Goal: Information Seeking & Learning: Check status

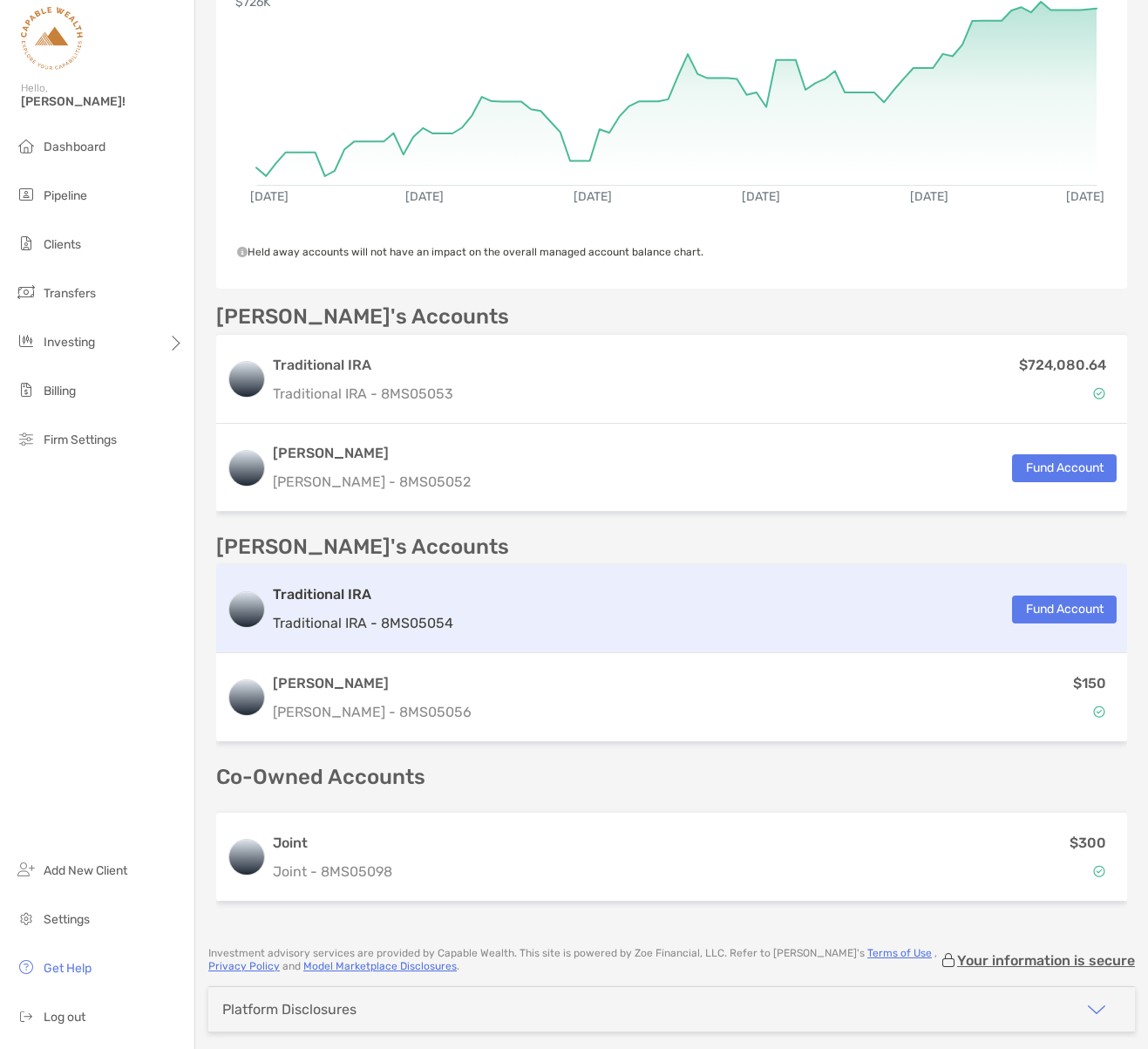
scroll to position [336, 0]
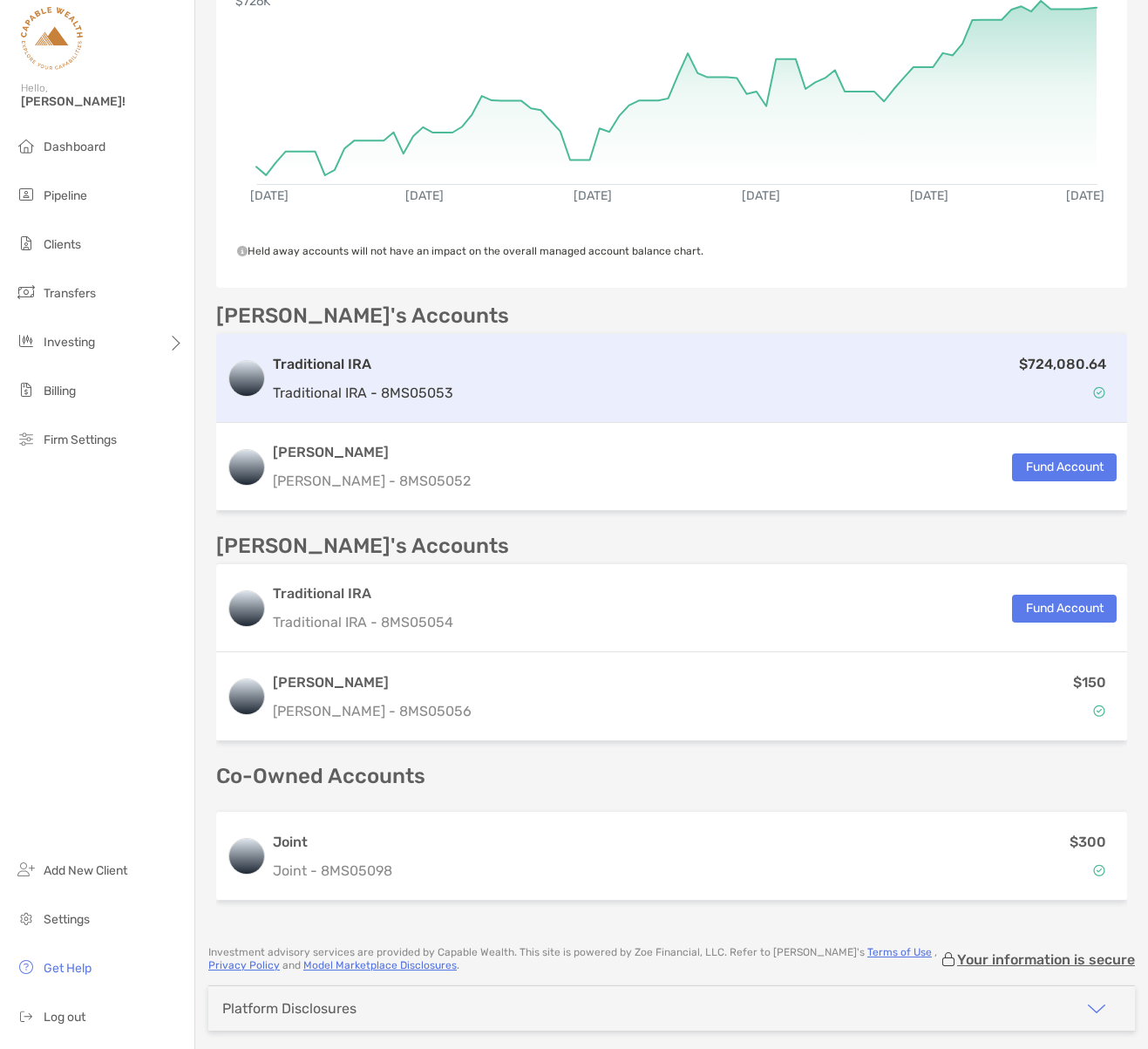
click at [517, 375] on div "$724,080.64" at bounding box center [788, 379] width 657 height 51
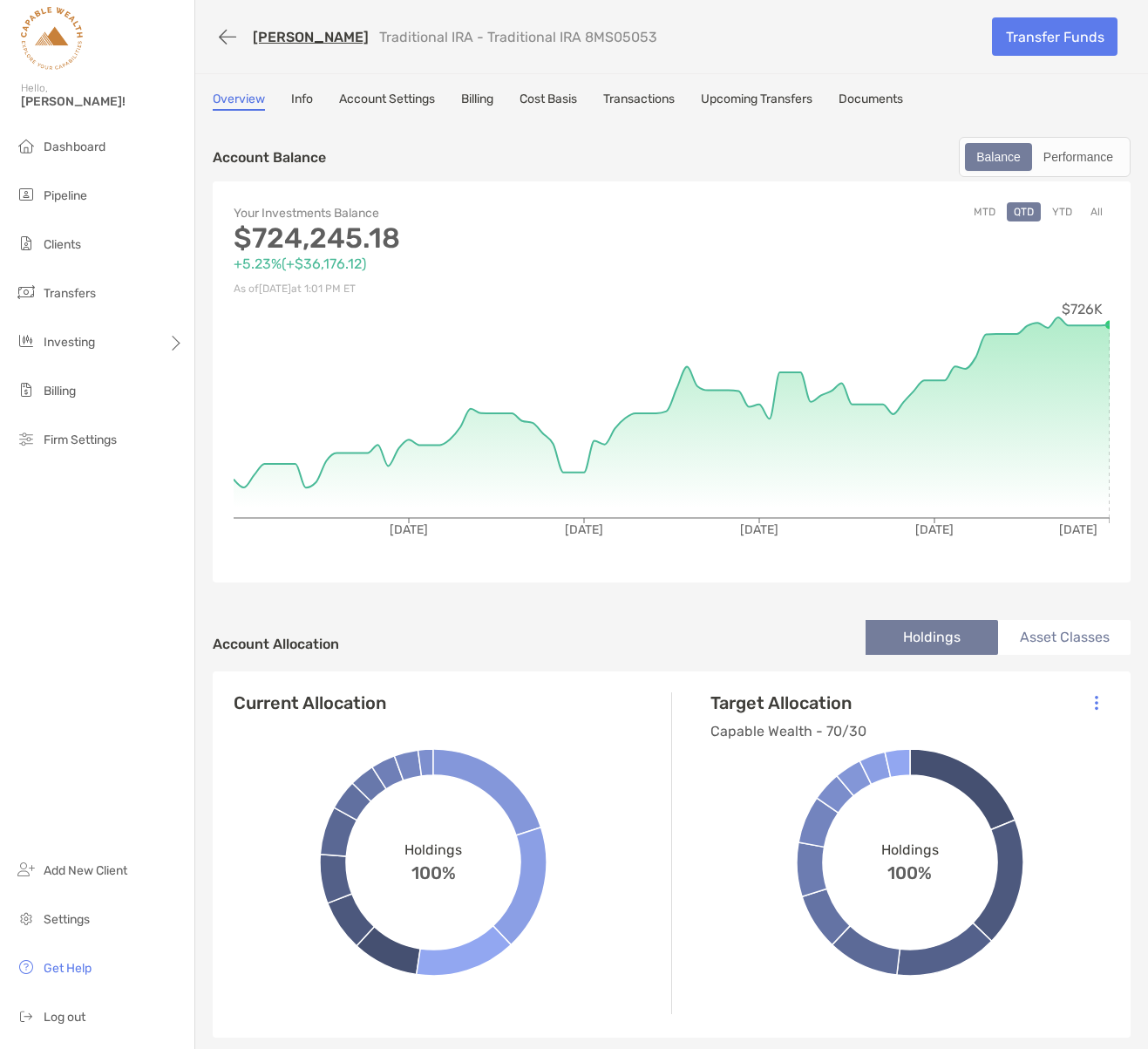
click at [293, 39] on link "[PERSON_NAME]" at bounding box center [311, 37] width 116 height 17
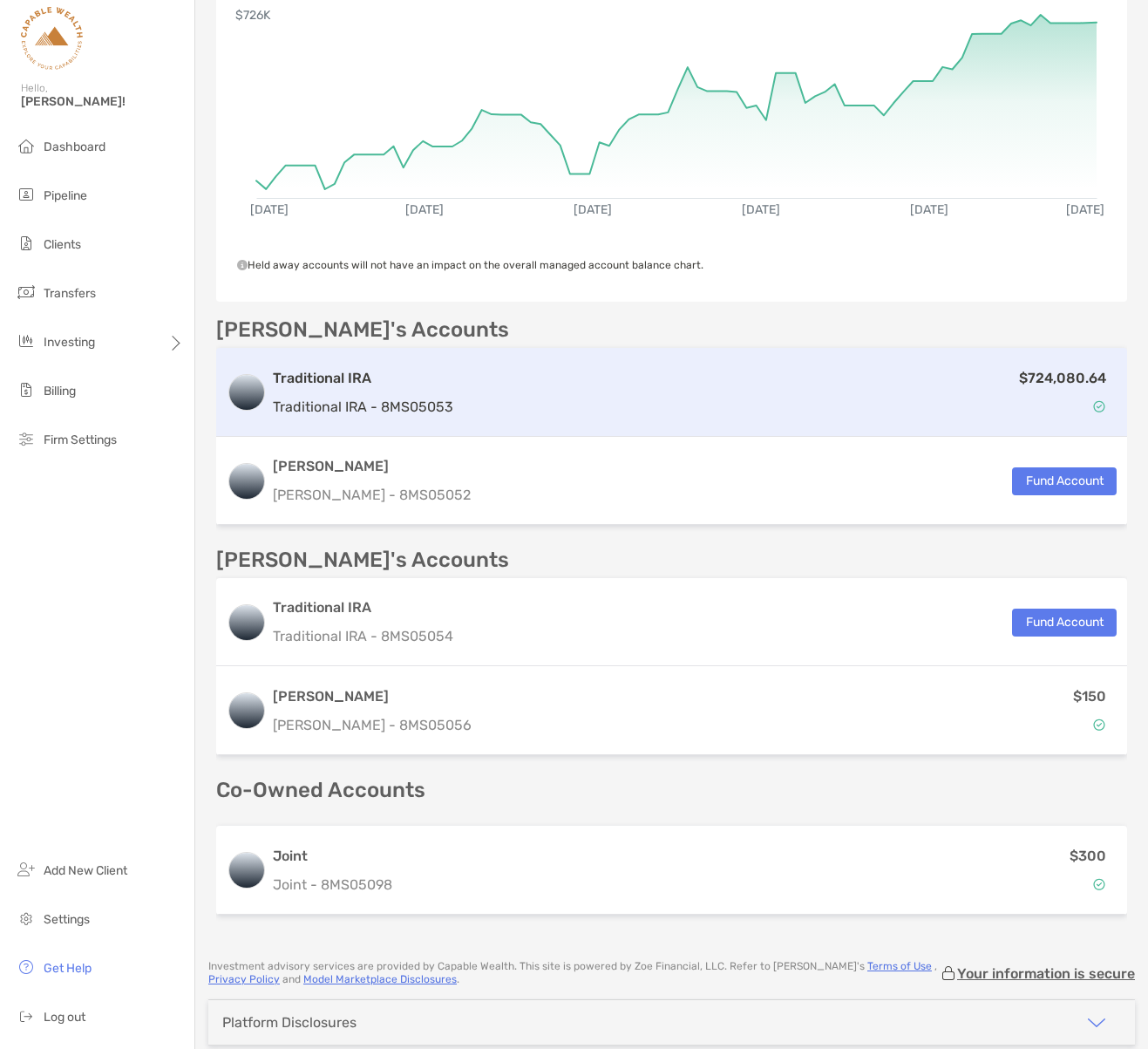
scroll to position [367, 0]
